Goal: Task Accomplishment & Management: Use online tool/utility

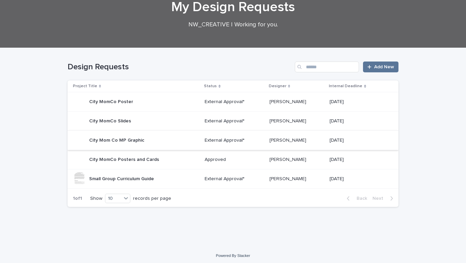
scroll to position [42, 0]
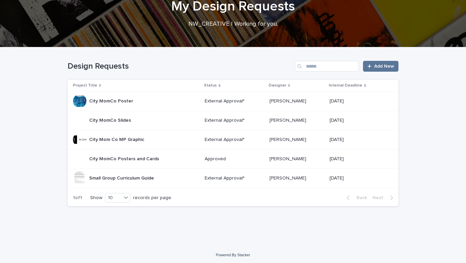
click at [149, 178] on p "Small Group Curriculum Guide" at bounding box center [122, 177] width 66 height 7
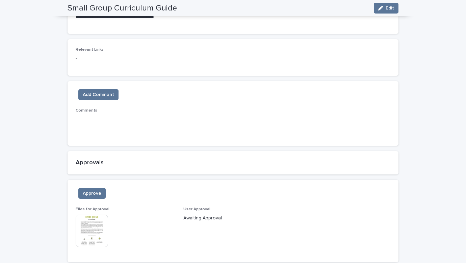
scroll to position [373, 0]
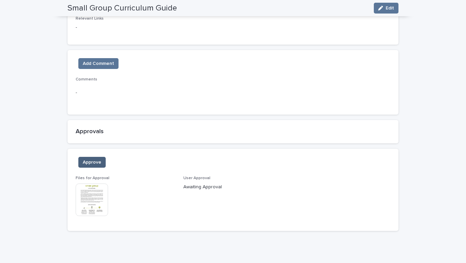
click at [93, 165] on span "Approve" at bounding box center [92, 162] width 19 height 7
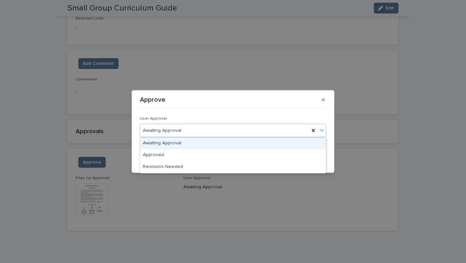
click at [201, 131] on div "Awaiting Approval" at bounding box center [224, 130] width 169 height 11
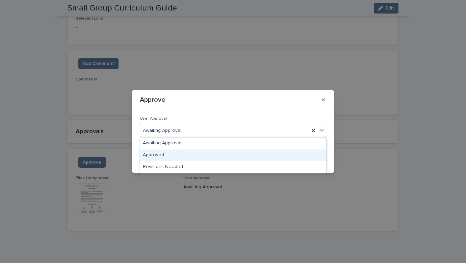
click at [172, 155] on div "Approved" at bounding box center [233, 155] width 186 height 12
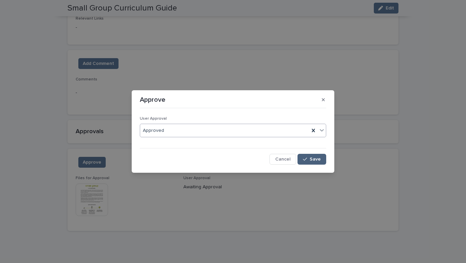
click at [308, 161] on button "Save" at bounding box center [311, 159] width 29 height 11
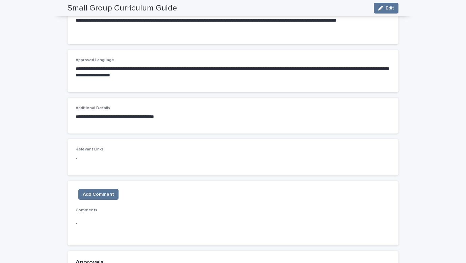
scroll to position [174, 0]
